Goal: Task Accomplishment & Management: Use online tool/utility

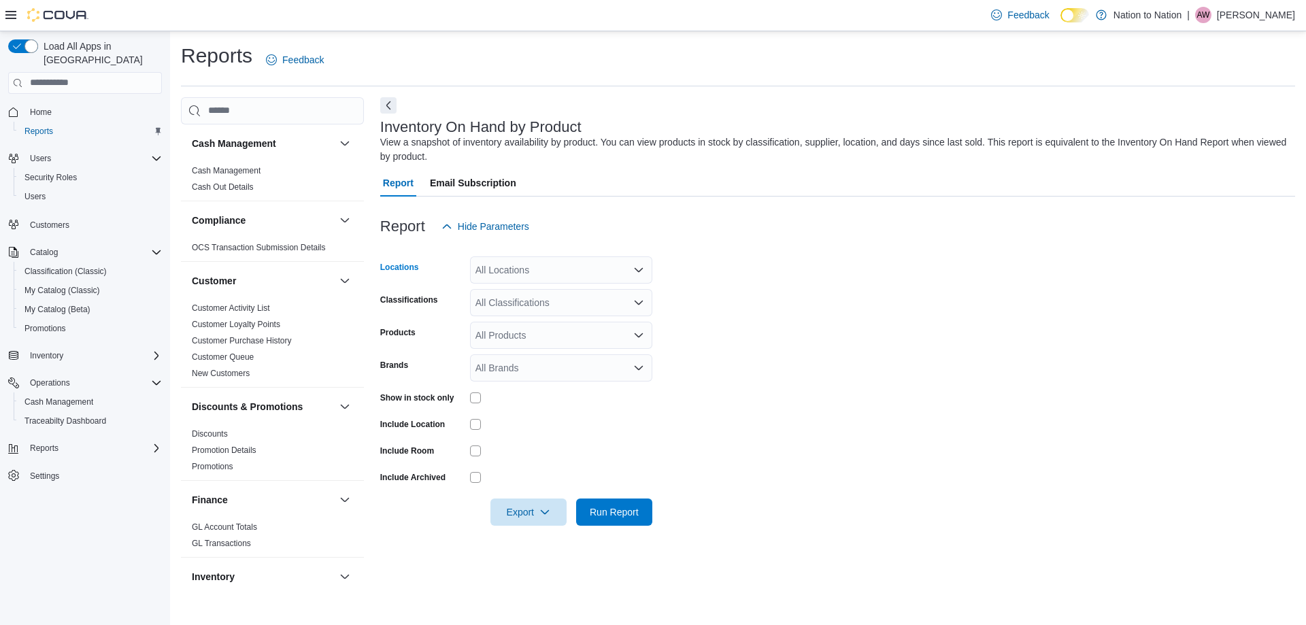
click at [633, 265] on icon "Open list of options" at bounding box center [638, 270] width 11 height 11
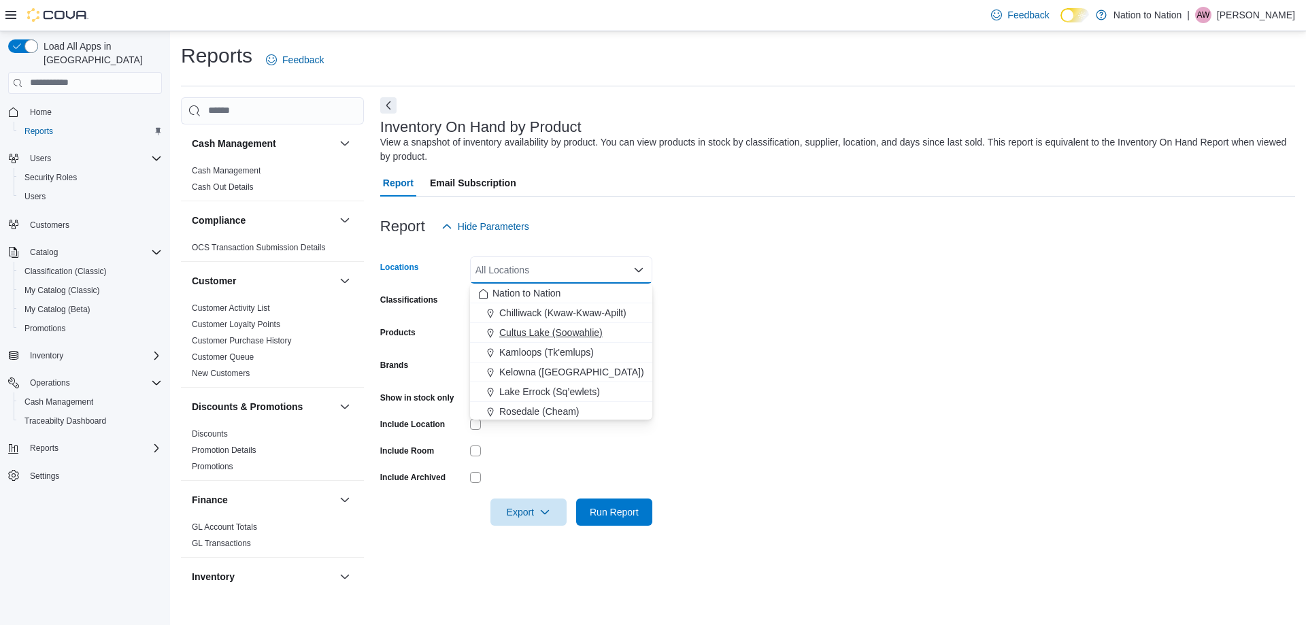
click at [572, 325] on button "Cultus Lake (Soowahlie)" at bounding box center [561, 333] width 182 height 20
click at [758, 318] on form "Locations [GEOGRAPHIC_DATA] (Soowahlie) Combo box. Selected. Cultus Lake (Soowa…" at bounding box center [837, 383] width 915 height 286
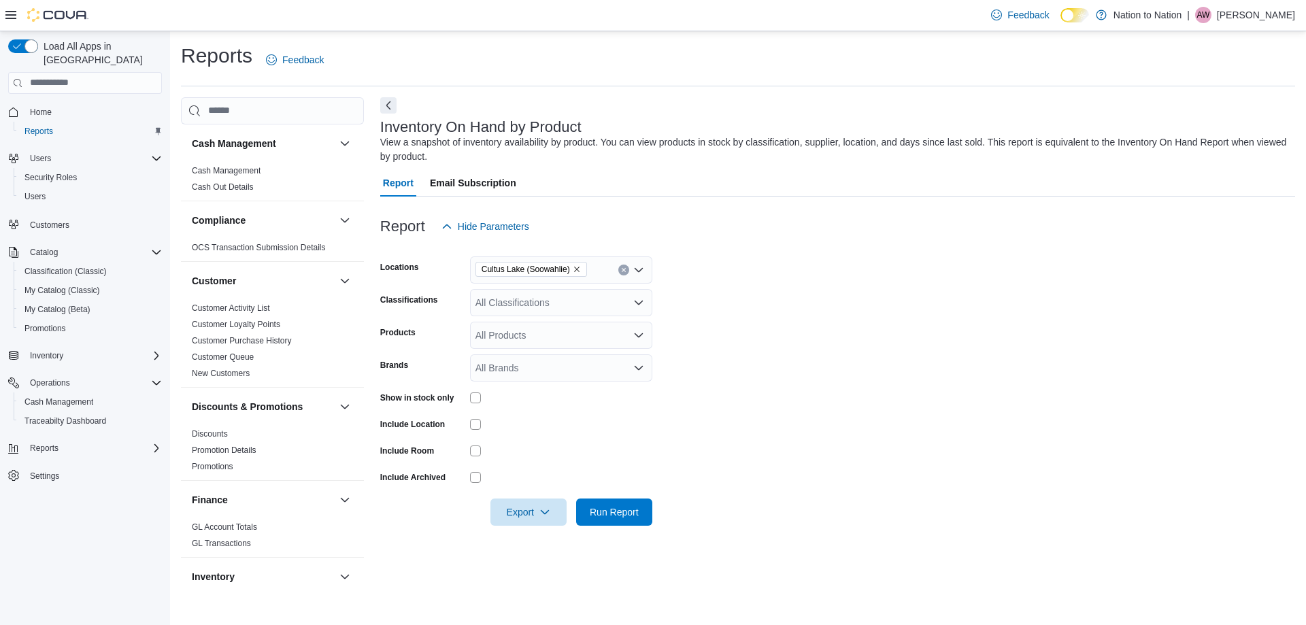
click at [522, 308] on div "All Classifications" at bounding box center [561, 302] width 182 height 27
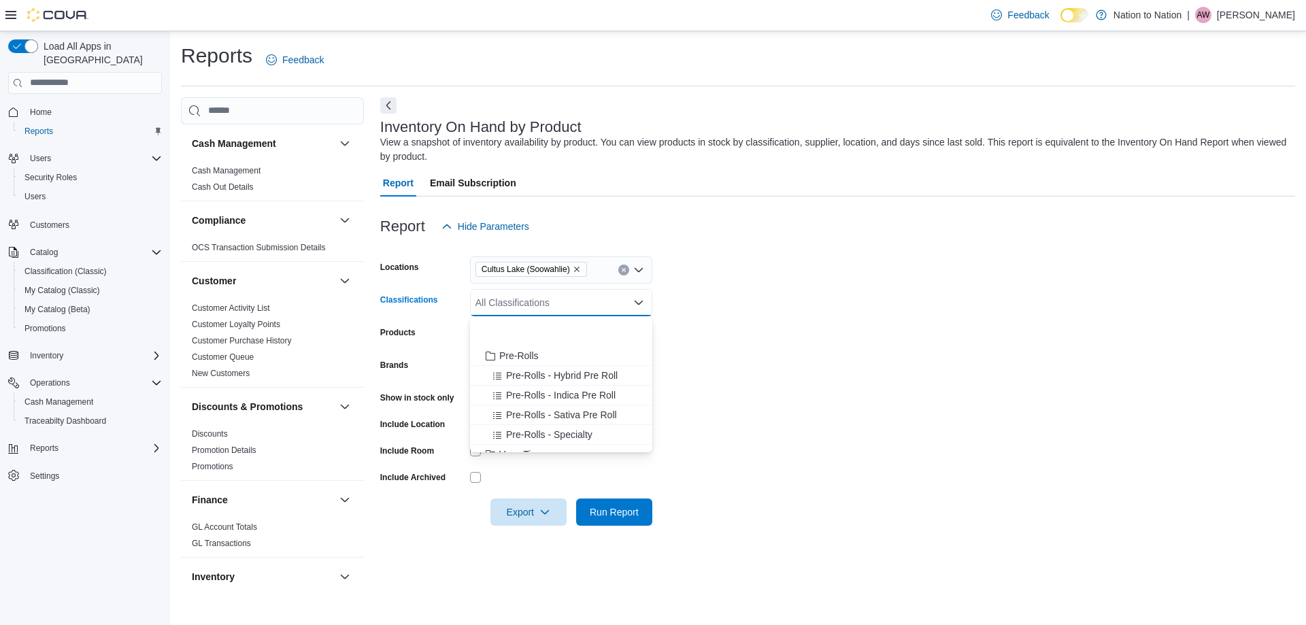
scroll to position [476, 0]
click at [526, 366] on span "Vape Tips" at bounding box center [519, 363] width 41 height 14
click at [569, 405] on span "Disposable Vapes" at bounding box center [537, 403] width 76 height 14
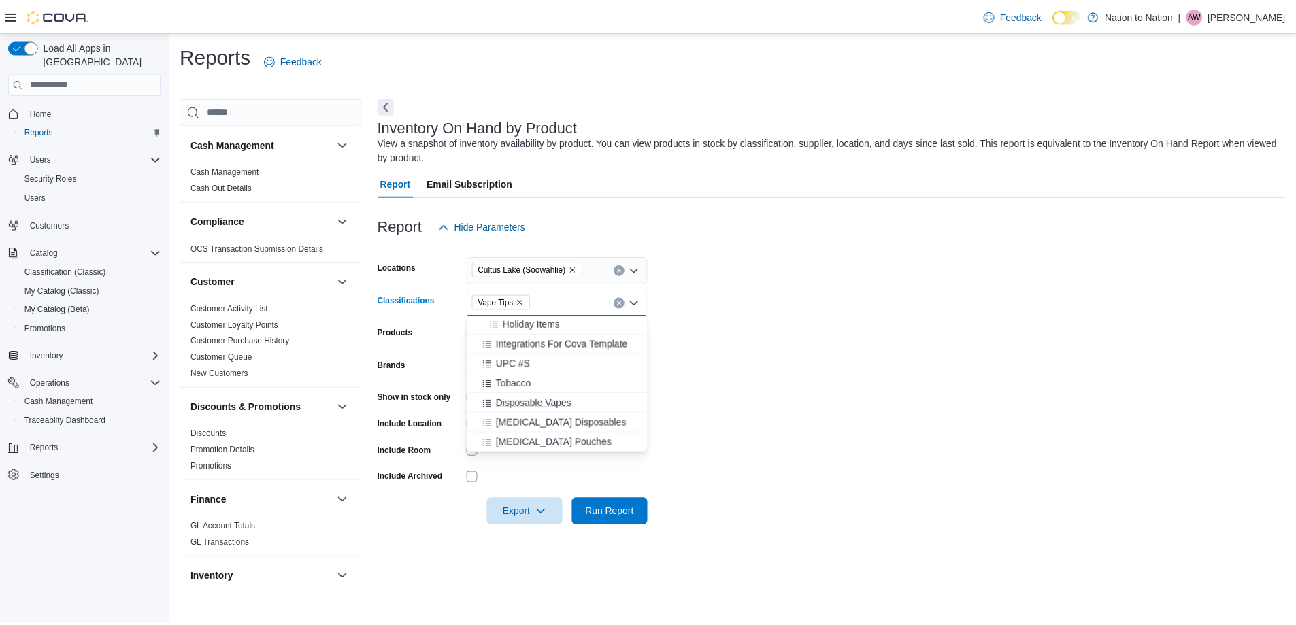
scroll to position [692, 0]
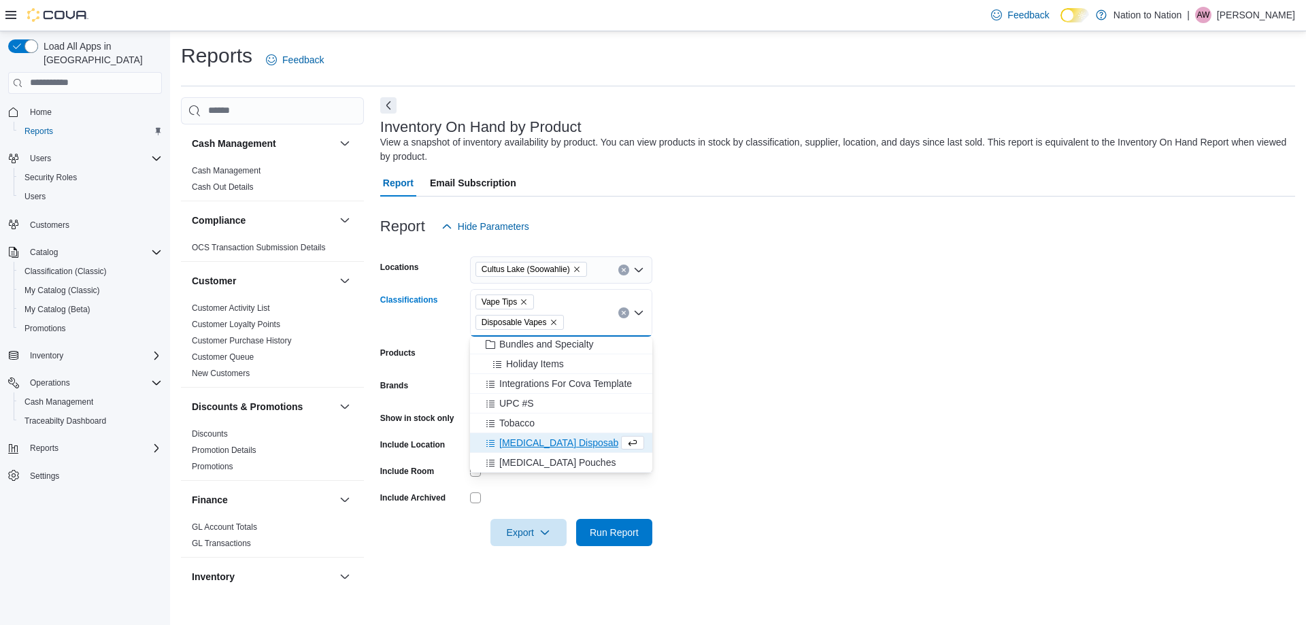
click at [714, 418] on form "Locations [GEOGRAPHIC_DATA] (Soowahlie) Classifications Vape Tips Disposable Va…" at bounding box center [837, 393] width 915 height 306
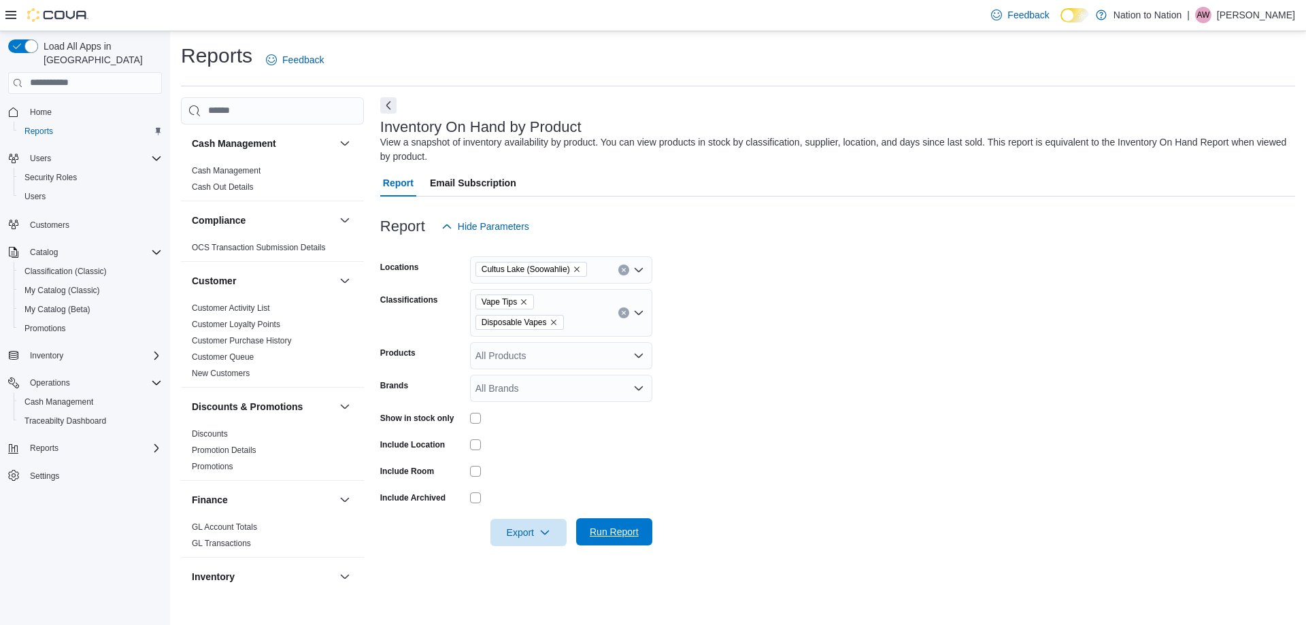
click at [611, 528] on span "Run Report" at bounding box center [614, 532] width 49 height 14
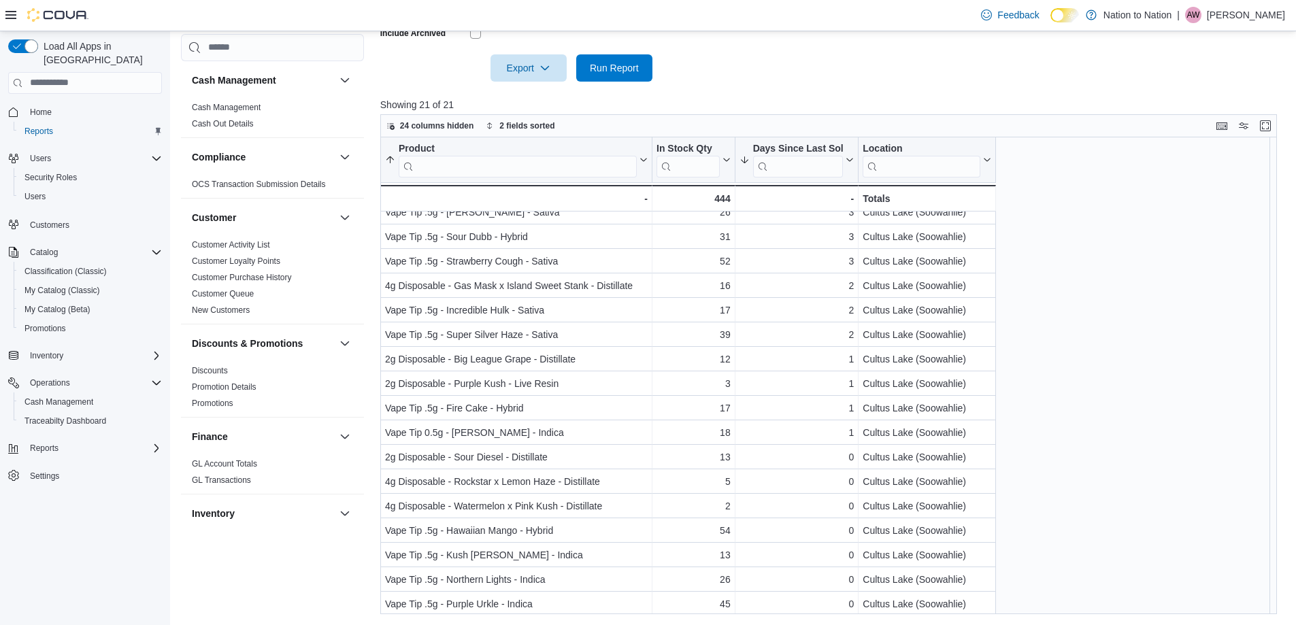
scroll to position [112, 0]
